Goal: Check status: Check status

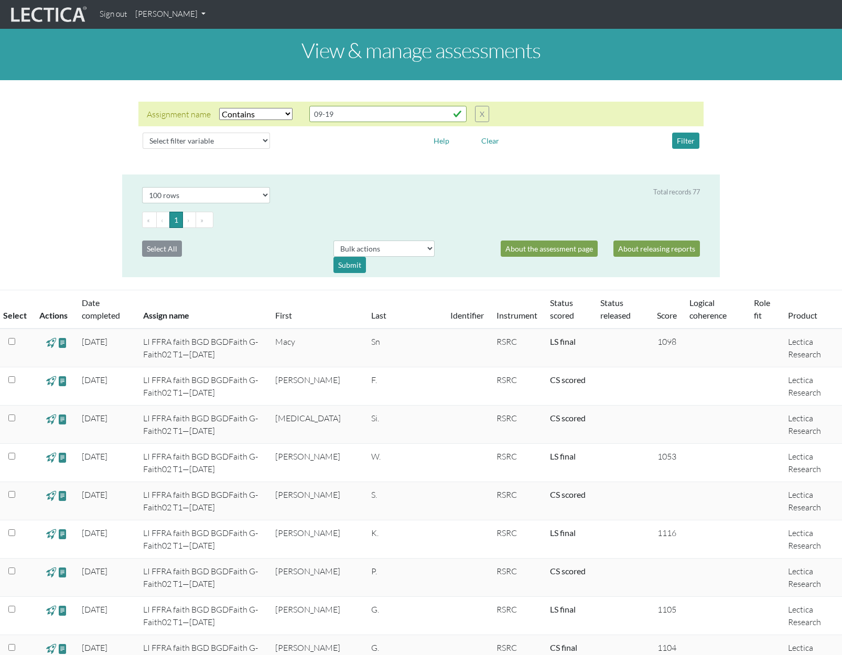
select select "icontains"
select select "100"
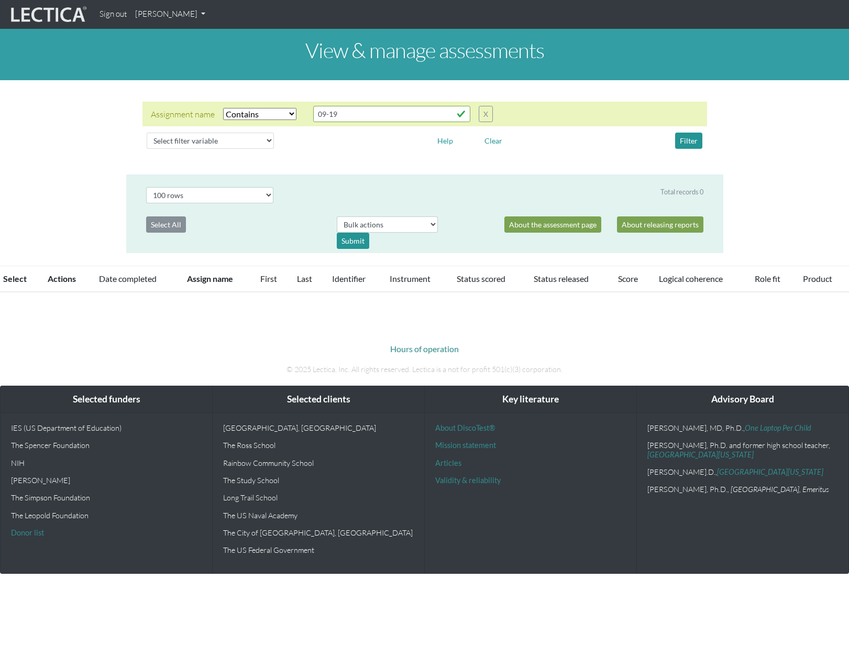
select select "icontains"
select select "100"
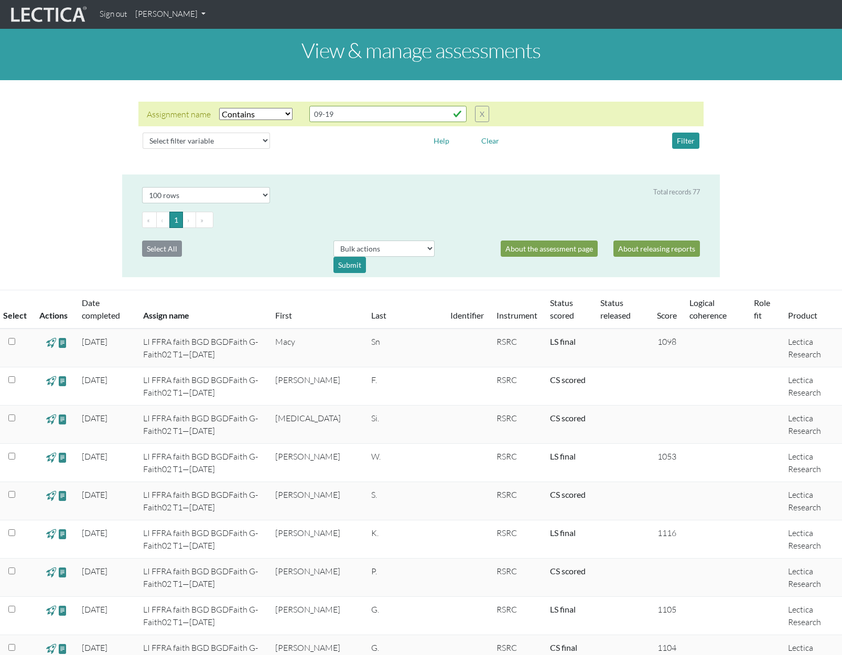
click at [550, 301] on link "Status scored" at bounding box center [562, 309] width 24 height 23
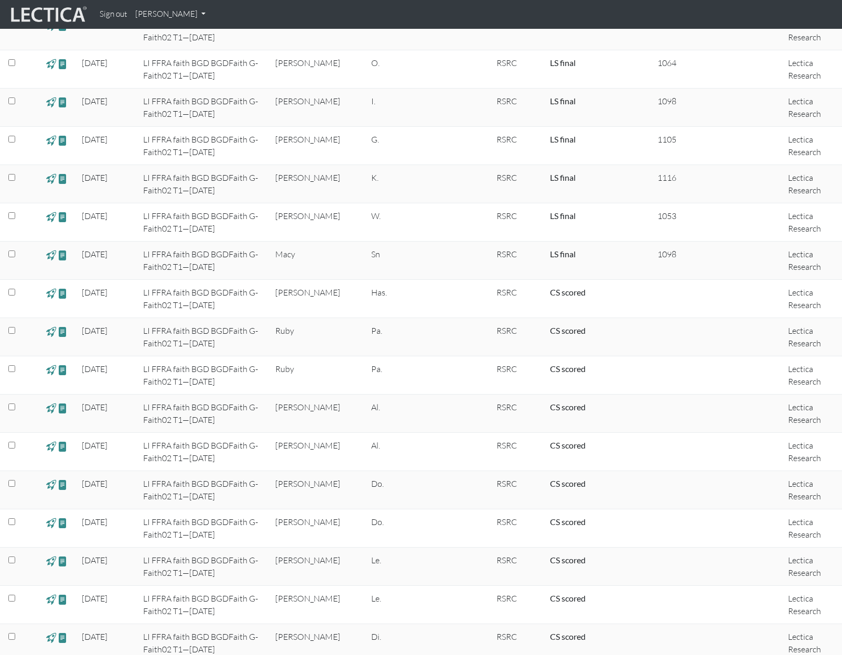
scroll to position [856, 0]
